Goal: Information Seeking & Learning: Learn about a topic

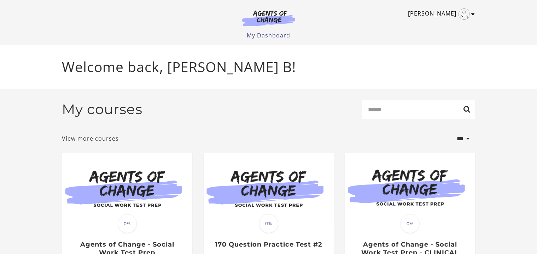
click at [472, 13] on icon "Toggle menu" at bounding box center [474, 14] width 4 height 6
click at [444, 26] on link "My Account" at bounding box center [446, 26] width 62 height 12
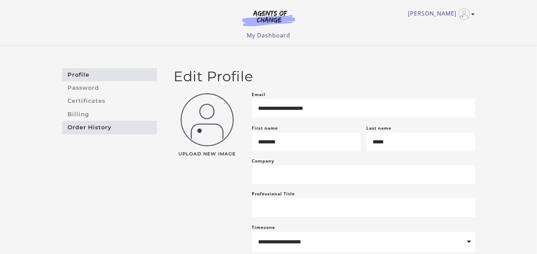
click at [93, 126] on link "Order History" at bounding box center [109, 127] width 95 height 13
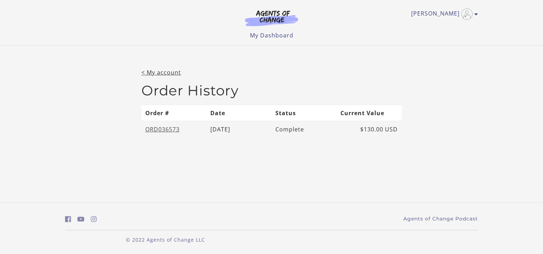
click at [155, 129] on link "ORD036573" at bounding box center [162, 130] width 34 height 8
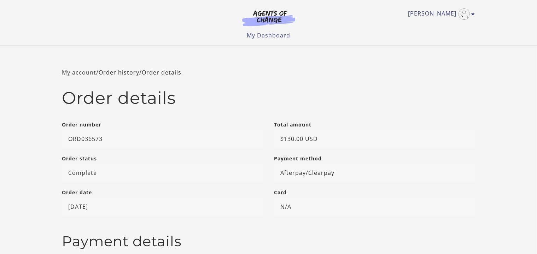
click at [82, 70] on link "My account" at bounding box center [79, 73] width 34 height 8
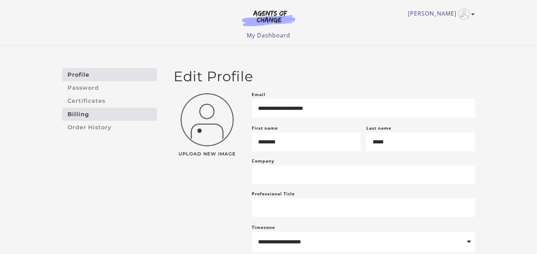
click at [83, 115] on link "Billing" at bounding box center [109, 114] width 95 height 13
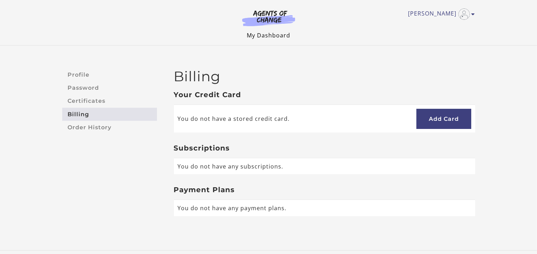
click at [266, 34] on link "My Dashboard" at bounding box center [268, 35] width 43 height 8
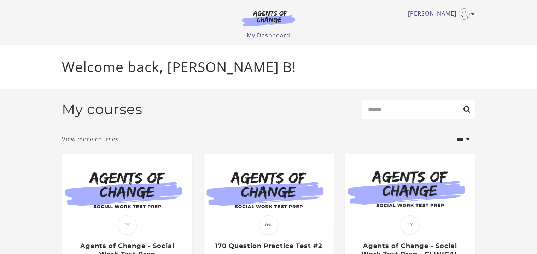
click at [99, 142] on link "View more courses" at bounding box center [90, 139] width 57 height 8
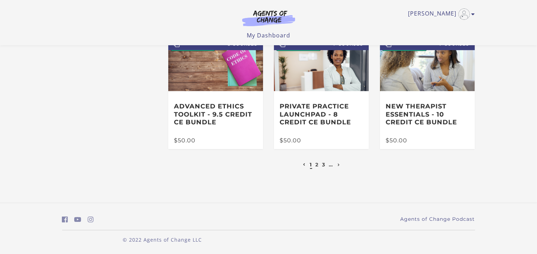
scroll to position [174, 0]
click at [317, 166] on link "2" at bounding box center [317, 165] width 3 height 6
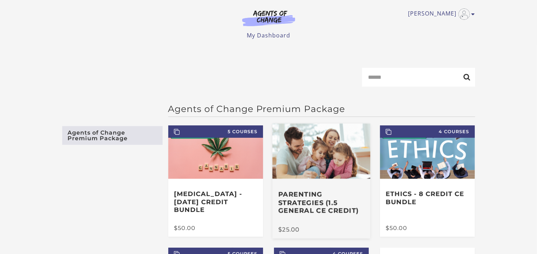
click at [317, 166] on img at bounding box center [322, 151] width 98 height 55
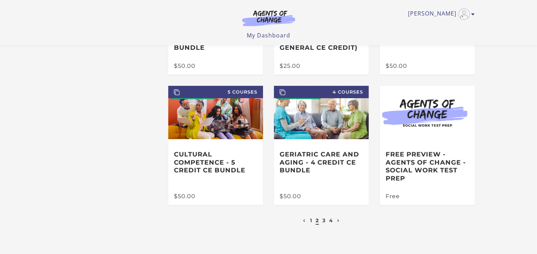
scroll to position [118, 0]
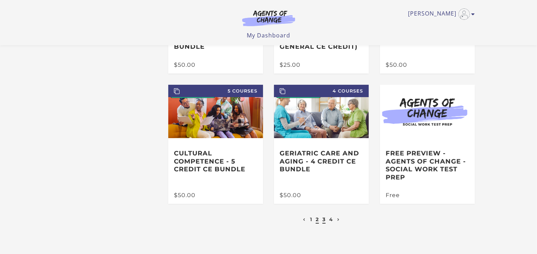
click at [323, 220] on link "3" at bounding box center [324, 219] width 3 height 6
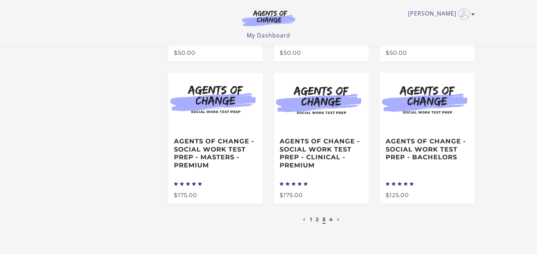
scroll to position [125, 0]
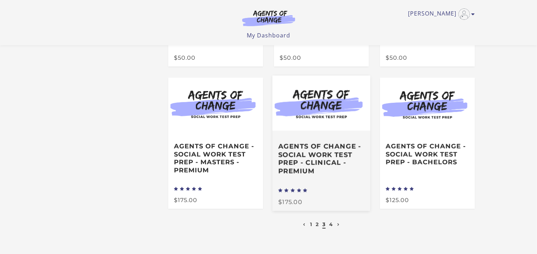
click at [313, 149] on h3 "Agents of Change - Social Work Test Prep - CLINICAL - PREMIUM" at bounding box center [322, 158] width 86 height 33
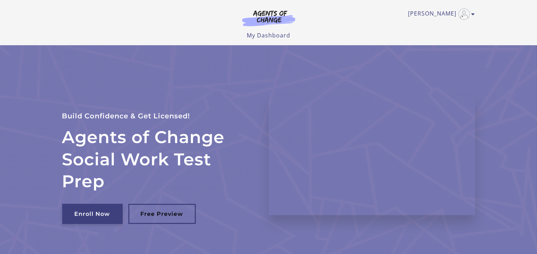
click at [95, 216] on link "Enroll Now" at bounding box center [92, 214] width 60 height 20
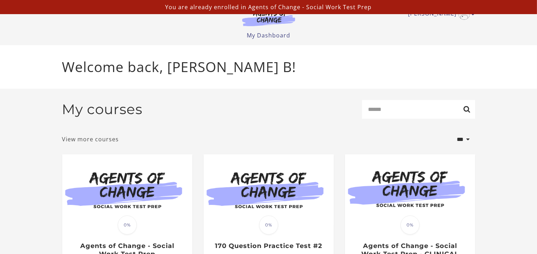
click at [84, 140] on link "View more courses" at bounding box center [90, 139] width 57 height 8
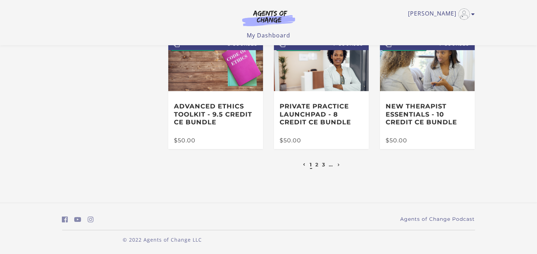
scroll to position [174, 0]
click at [323, 165] on link "3" at bounding box center [324, 165] width 3 height 6
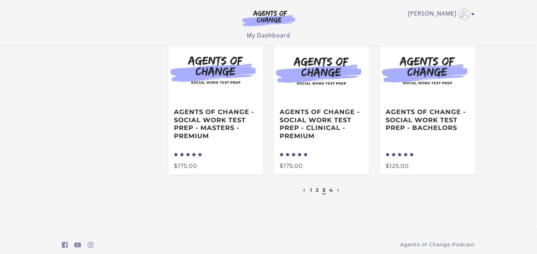
scroll to position [170, 0]
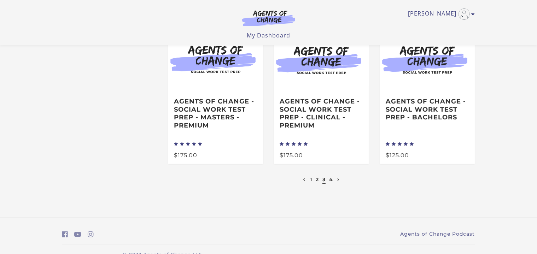
click at [334, 181] on li "4" at bounding box center [332, 179] width 6 height 8
click at [332, 181] on link "4" at bounding box center [331, 179] width 4 height 6
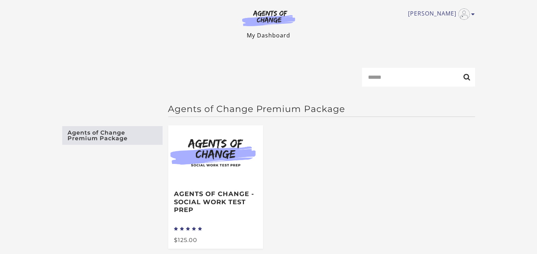
click at [273, 35] on link "My Dashboard" at bounding box center [268, 35] width 43 height 8
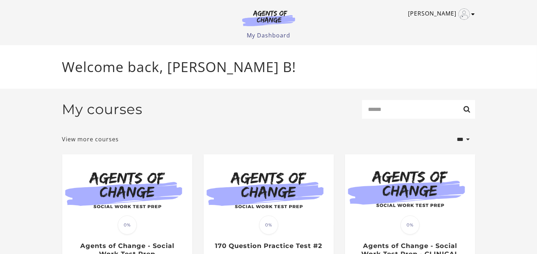
click at [473, 14] on icon "Toggle menu" at bounding box center [474, 14] width 4 height 6
click at [428, 25] on link "My Account" at bounding box center [446, 26] width 62 height 12
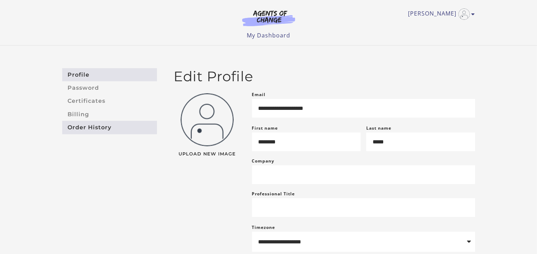
click at [94, 126] on link "Order History" at bounding box center [109, 127] width 95 height 13
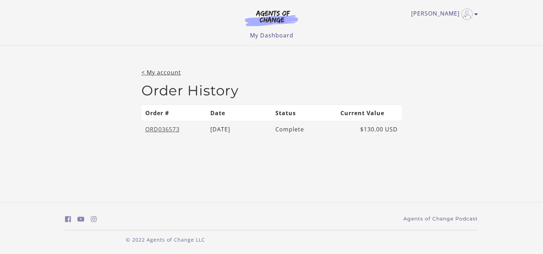
click at [159, 129] on link "ORD036573" at bounding box center [162, 130] width 34 height 8
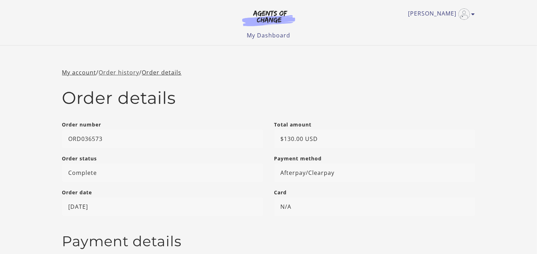
click at [116, 73] on link "Order history" at bounding box center [119, 73] width 41 height 8
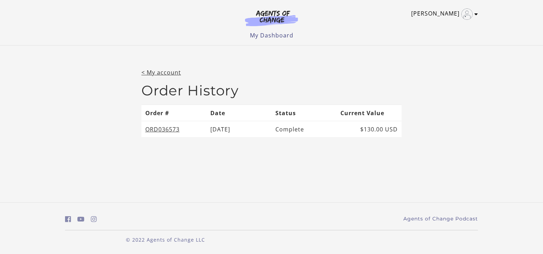
click at [476, 14] on icon "Toggle menu" at bounding box center [477, 14] width 4 height 6
click at [431, 28] on link "My Account" at bounding box center [449, 26] width 62 height 12
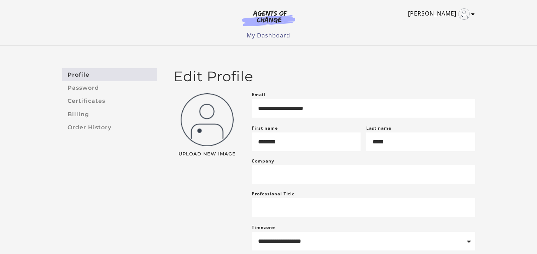
click at [472, 14] on icon "Toggle menu" at bounding box center [474, 14] width 4 height 6
click at [435, 49] on link "Sign Out" at bounding box center [446, 50] width 62 height 12
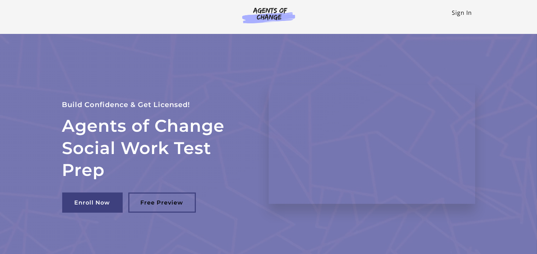
click at [464, 13] on link "Sign In" at bounding box center [462, 13] width 20 height 8
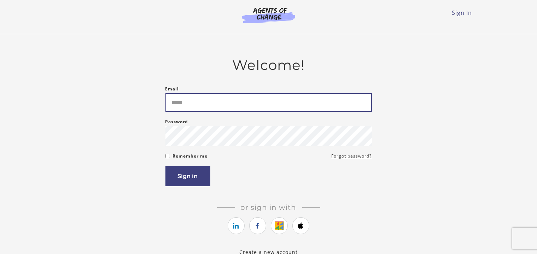
type input "**********"
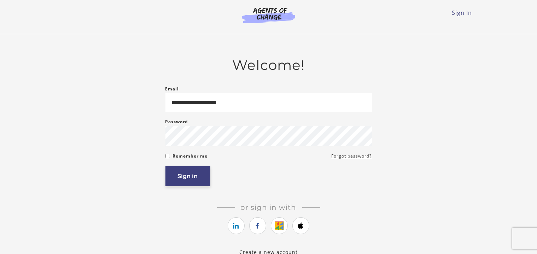
click at [181, 178] on button "Sign in" at bounding box center [188, 176] width 45 height 20
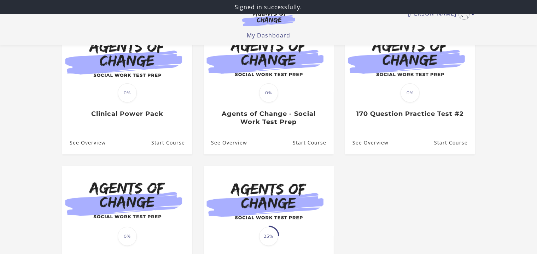
scroll to position [88, 0]
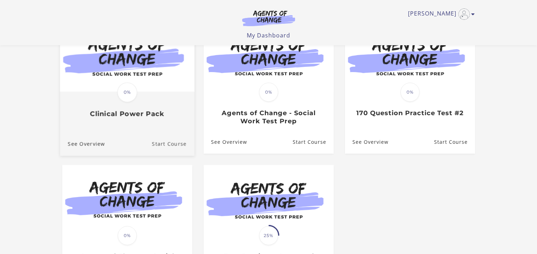
click at [173, 146] on link "Start Course" at bounding box center [173, 144] width 42 height 24
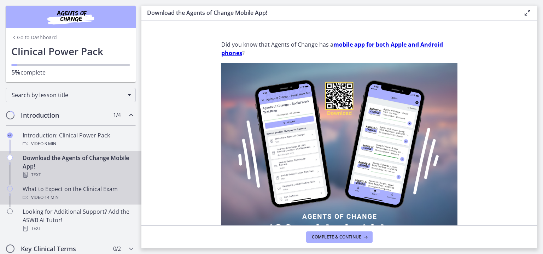
click at [56, 191] on div "What to Expect on the Clinical Exam Video · 14 min" at bounding box center [78, 193] width 110 height 17
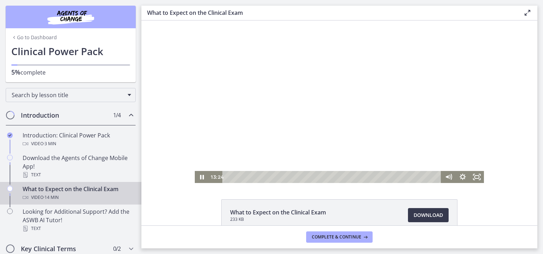
click at [321, 133] on div at bounding box center [339, 102] width 289 height 163
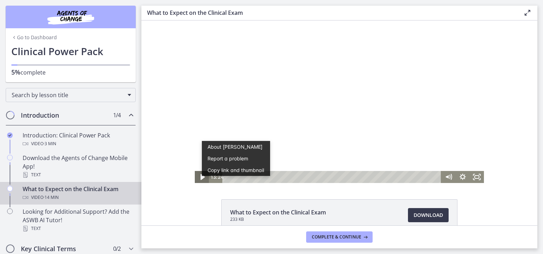
click at [201, 176] on icon "Play Video" at bounding box center [203, 177] width 4 height 6
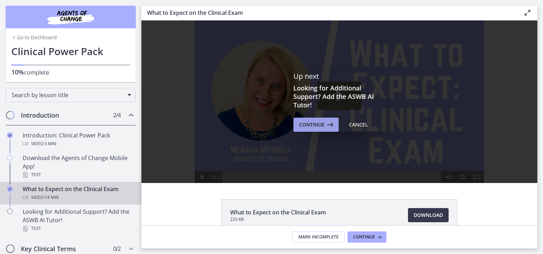
click at [307, 124] on span "Continue" at bounding box center [311, 125] width 25 height 8
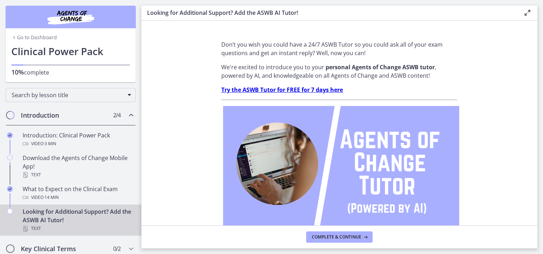
click at [293, 91] on strong "Try the ASWB Tutor for FREE for 7 days here" at bounding box center [282, 90] width 122 height 8
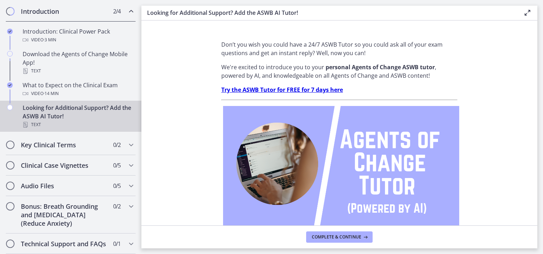
scroll to position [104, 0]
click at [41, 166] on h2 "Clinical Case Vignettes" at bounding box center [64, 166] width 86 height 8
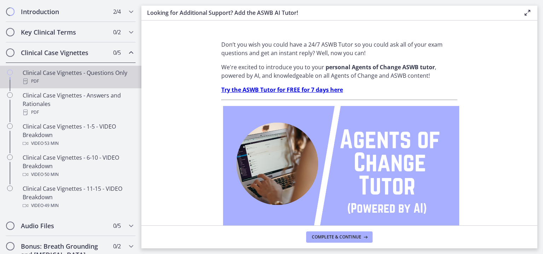
click at [37, 78] on div "PDF" at bounding box center [78, 81] width 110 height 8
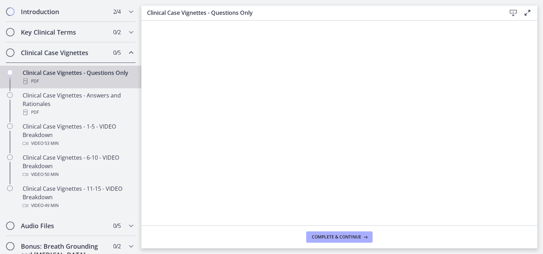
click at [538, 223] on main "Clinical Case Vignettes - Questions Only Download Enable fullscreen Complete & …" at bounding box center [342, 127] width 402 height 254
